Goal: Check status: Check status

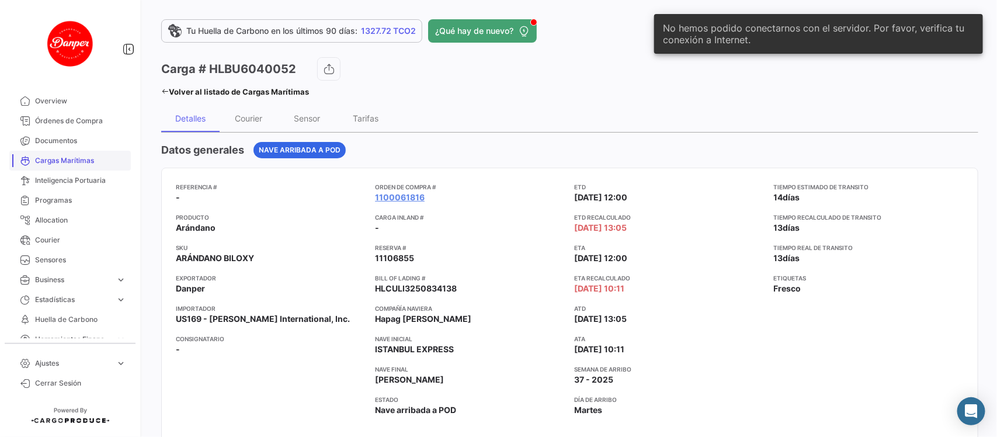
click at [73, 158] on span "Cargas Marítimas" at bounding box center [80, 160] width 91 height 11
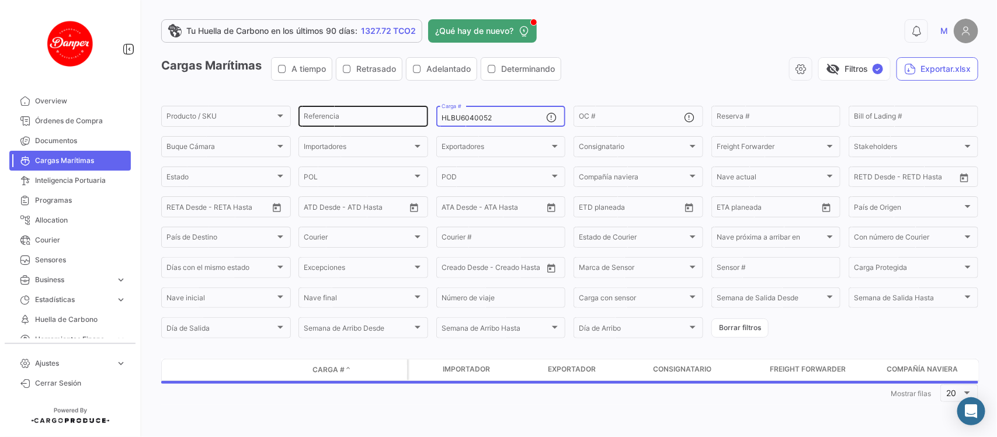
drag, startPoint x: 508, startPoint y: 117, endPoint x: 366, endPoint y: 109, distance: 142.8
click at [0, 0] on div "Producto / SKU Producto / SKU Referencia HLBU6040052 Carga # OC # Reserva # Bil…" at bounding box center [0, 0] width 0 height 0
paste input "9387404"
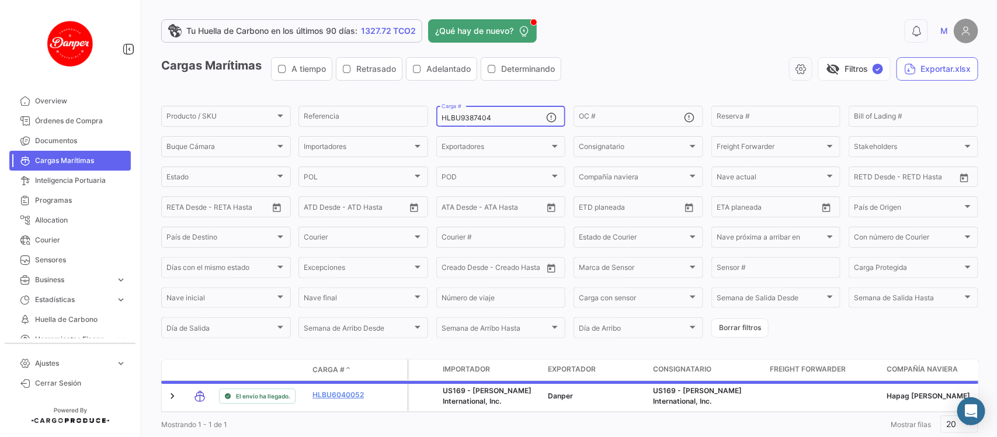
scroll to position [38, 0]
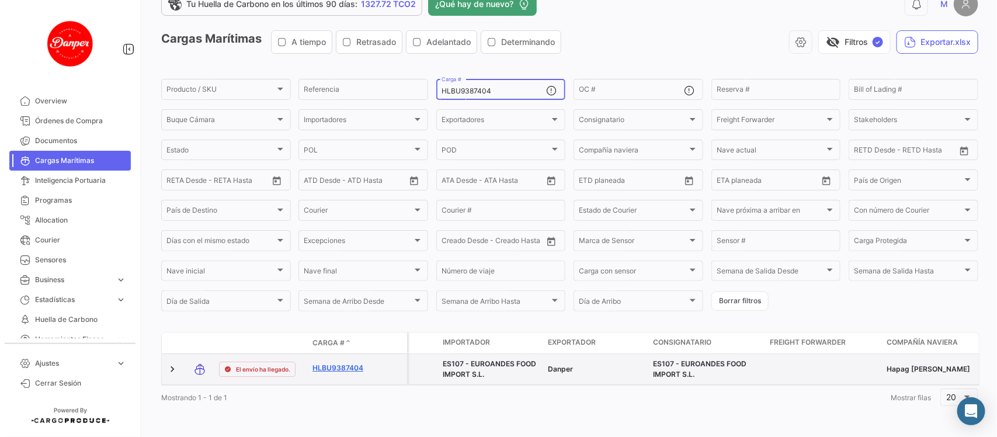
type input "HLBU9387404"
click at [343, 363] on link "HLBU9387404" at bounding box center [343, 368] width 61 height 11
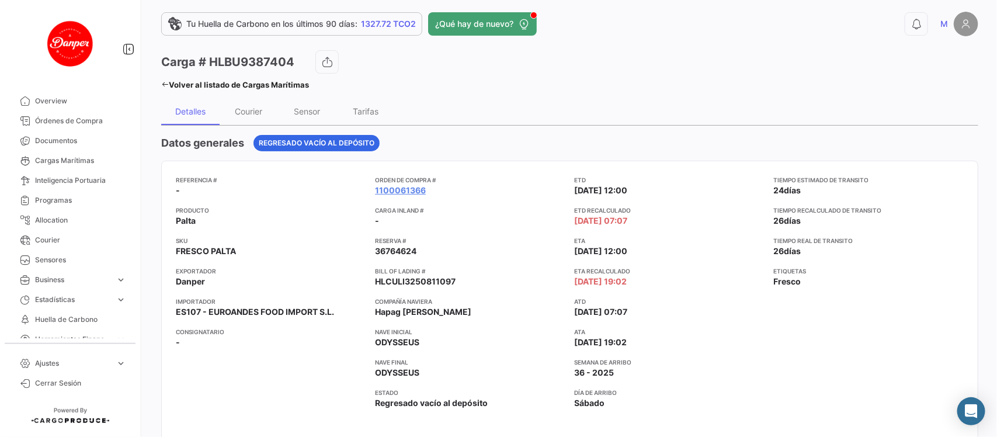
scroll to position [9, 0]
